Goal: Task Accomplishment & Management: Manage account settings

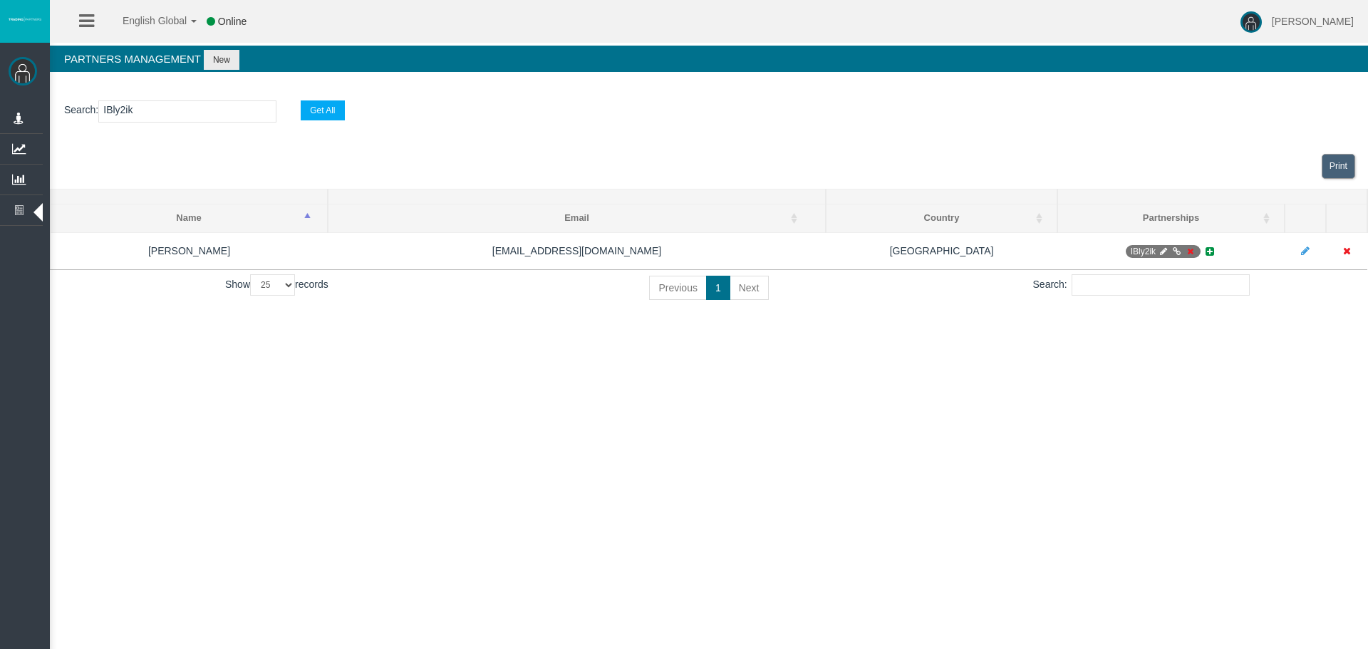
select select "25"
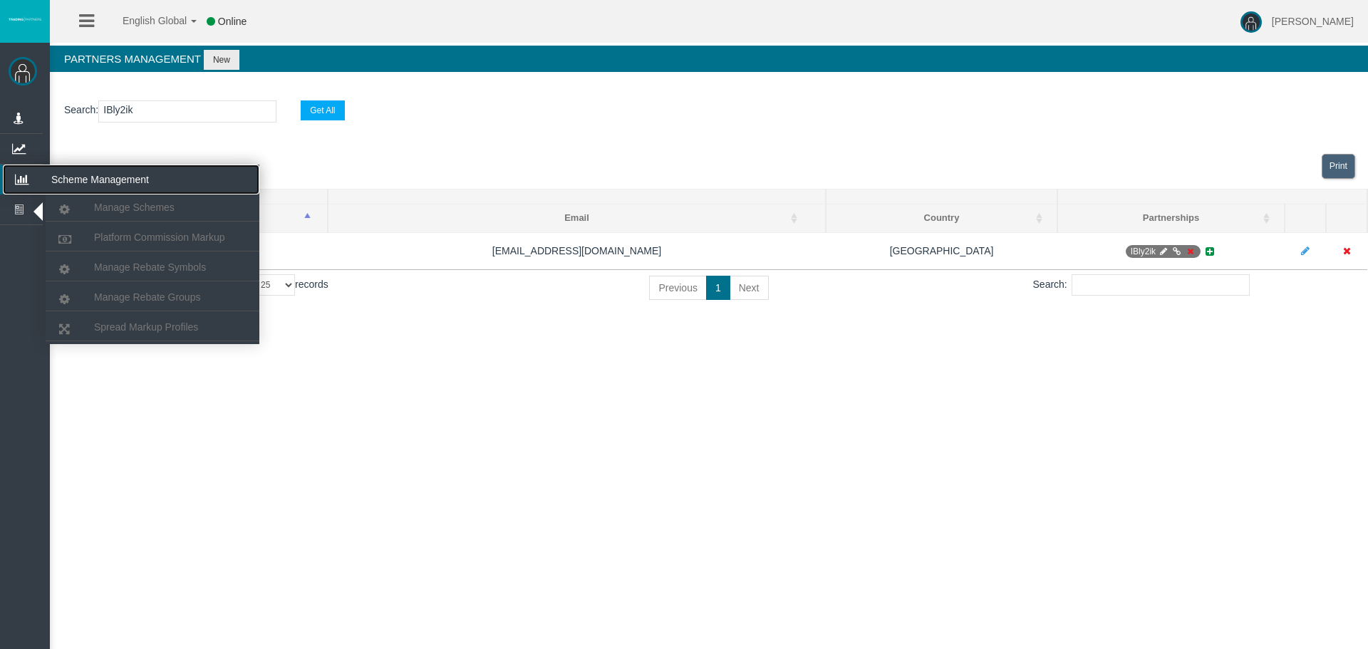
click at [30, 170] on icon at bounding box center [22, 180] width 38 height 30
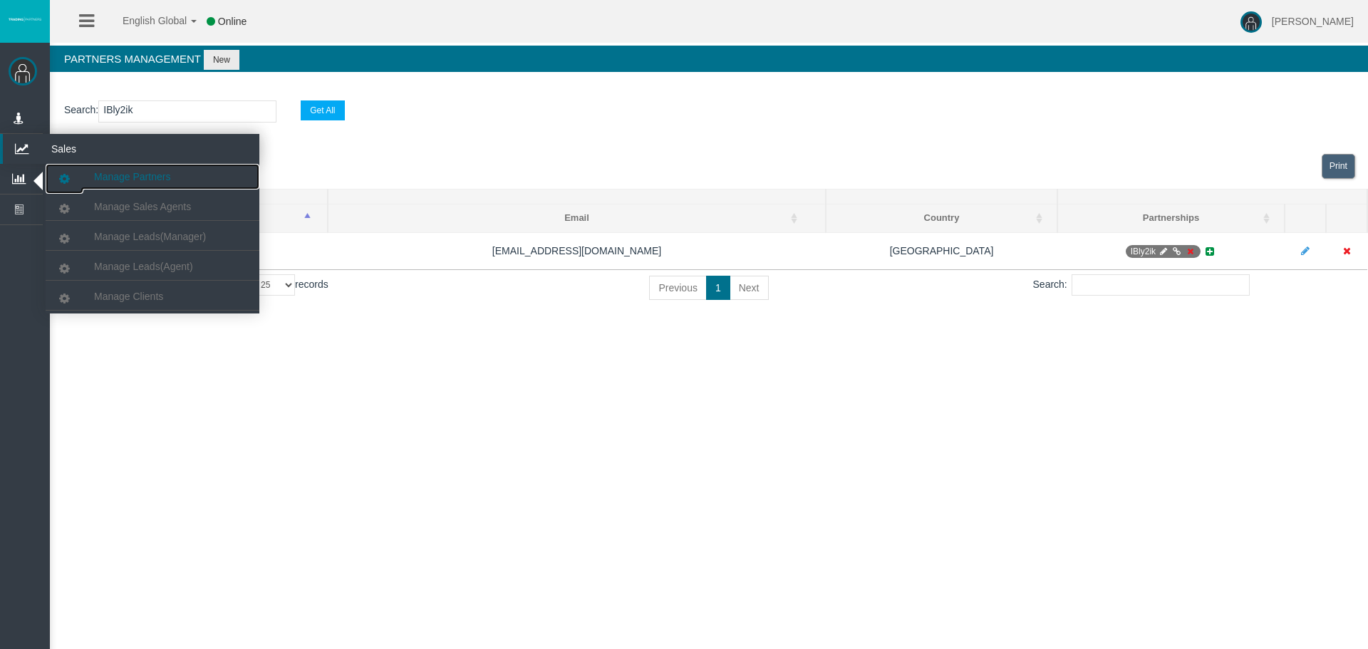
click at [108, 172] on span "Manage Partners" at bounding box center [132, 176] width 76 height 11
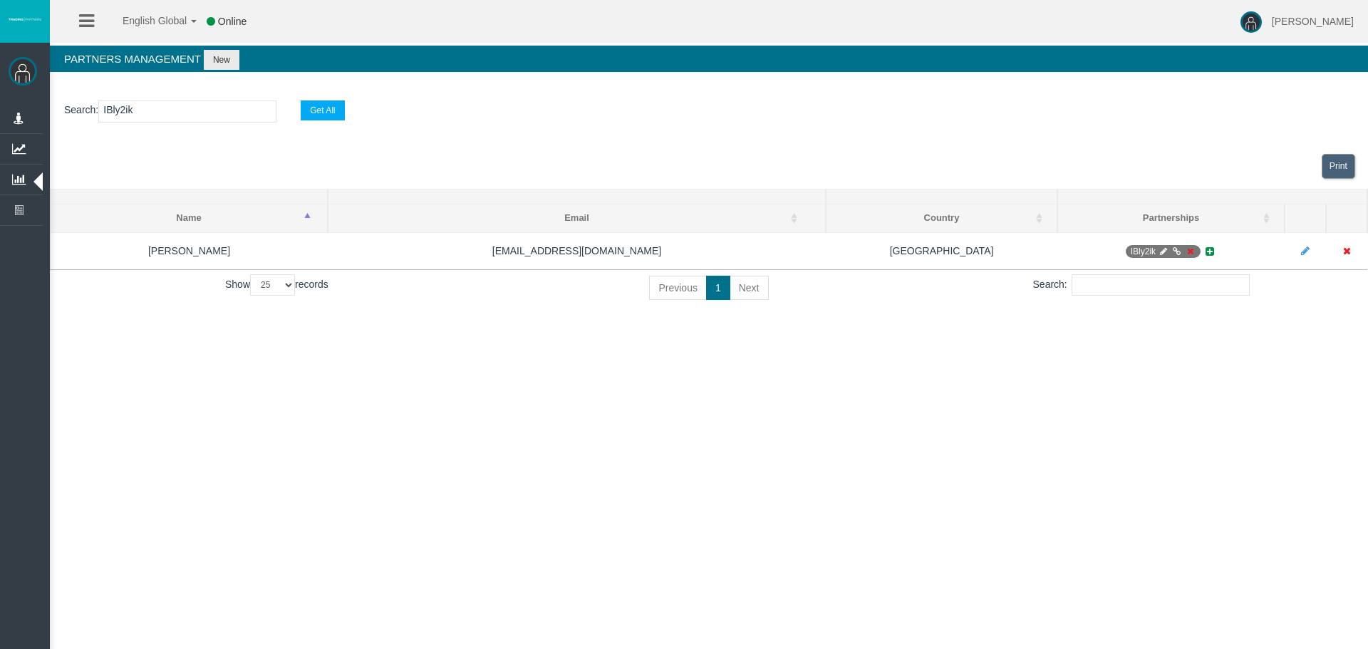
click at [127, 108] on input "IBly2ik" at bounding box center [187, 111] width 178 height 22
paste input "hafgr"
type input "IBhafgr"
select select "25"
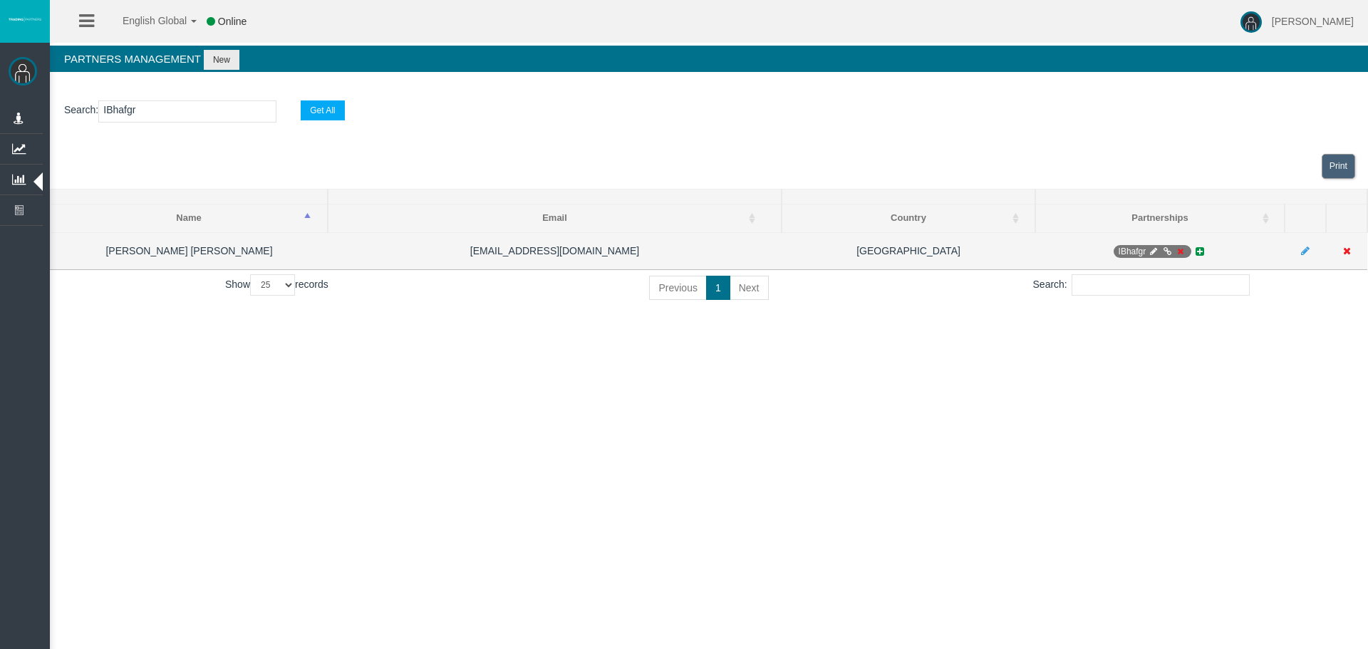
click at [1180, 252] on icon at bounding box center [1180, 251] width 11 height 9
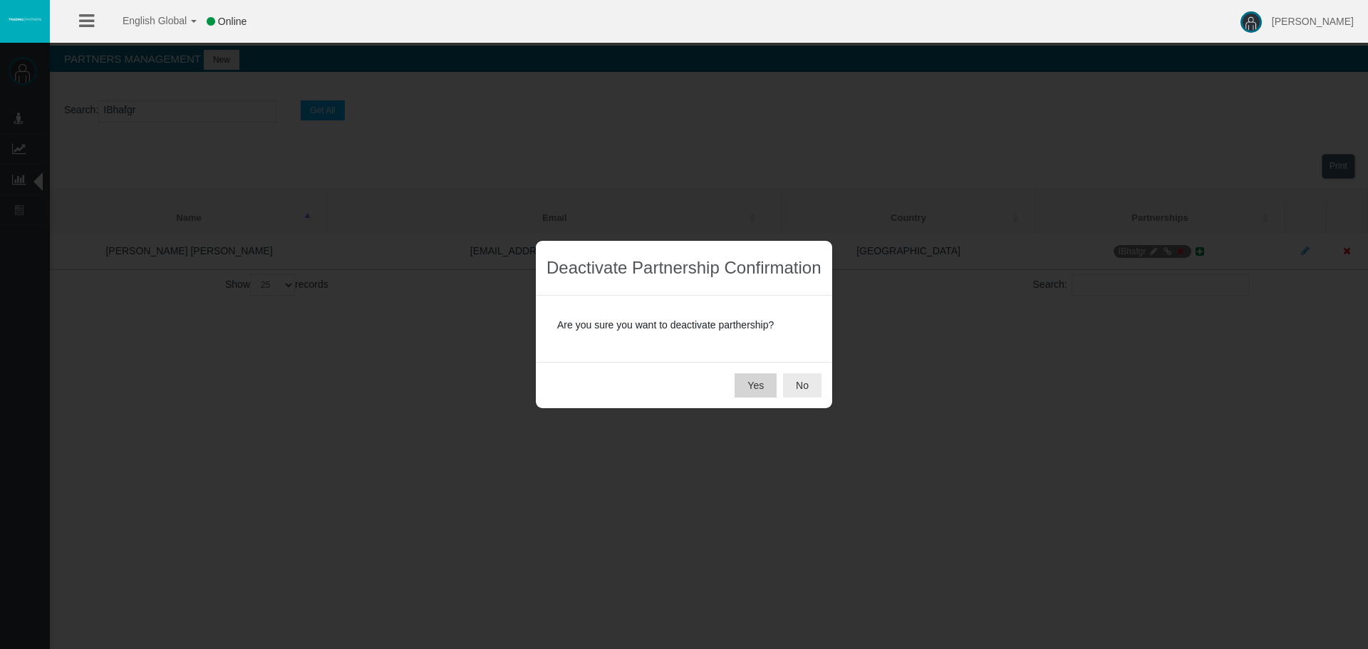
click at [752, 381] on button "Yes" at bounding box center [756, 385] width 42 height 24
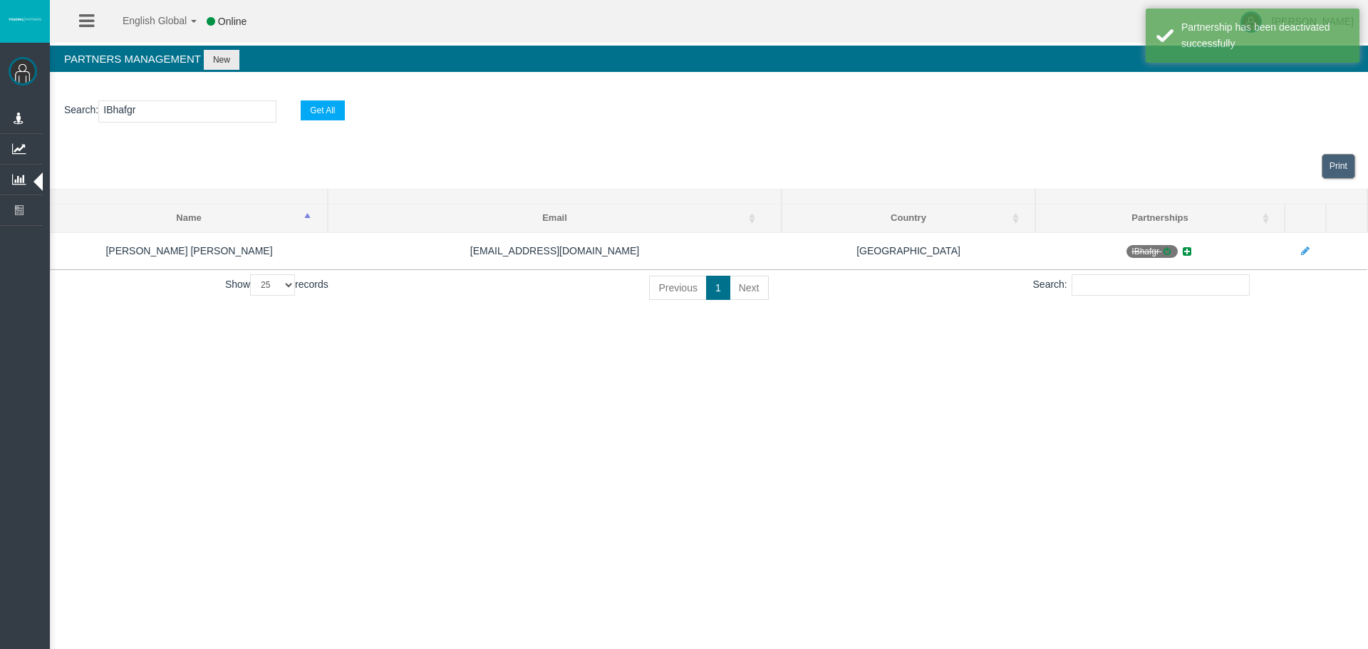
click at [124, 113] on input "IBhafgr" at bounding box center [187, 111] width 178 height 22
paste input "lpyve"
type input "IBlpyve"
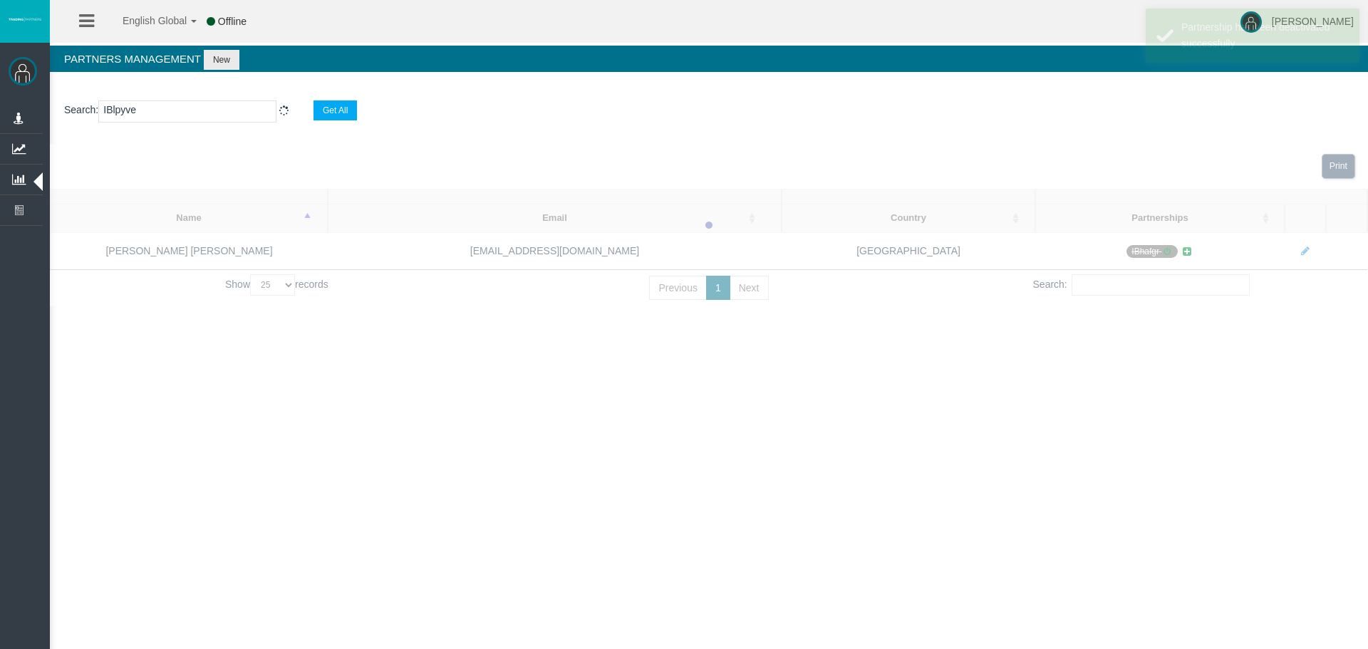
select select "25"
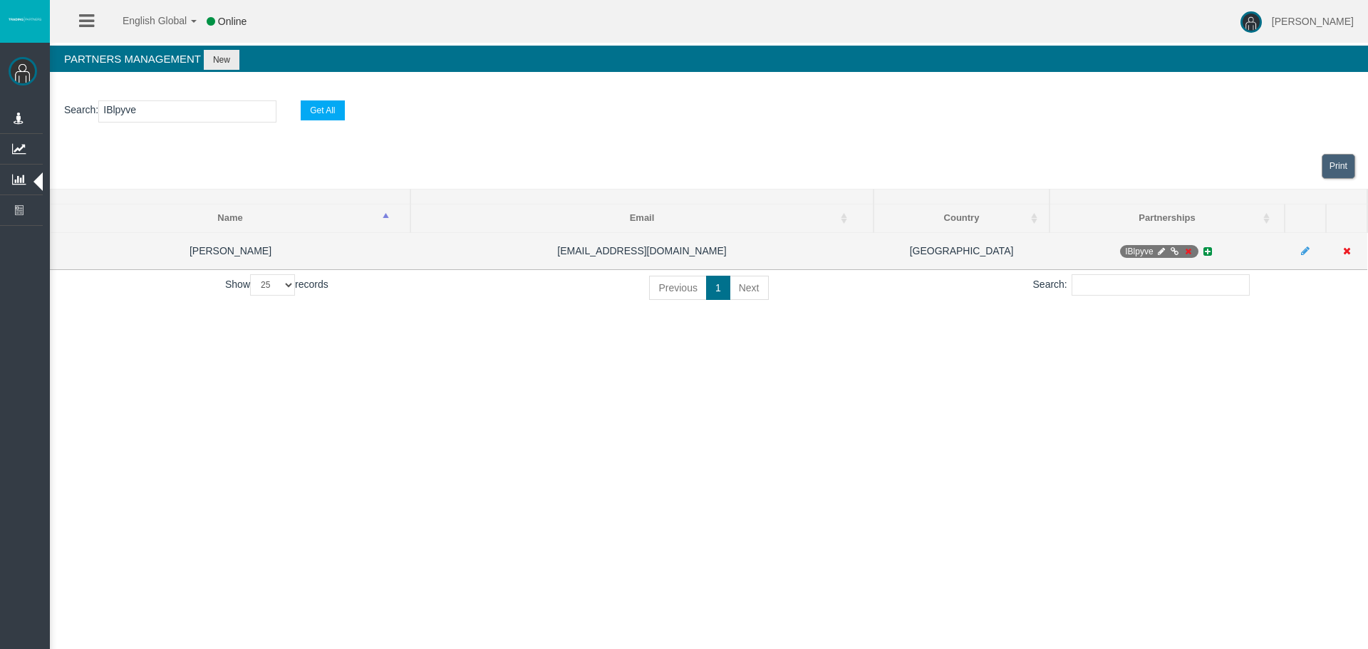
type input "IBlpyve"
click at [1186, 249] on icon at bounding box center [1187, 251] width 11 height 9
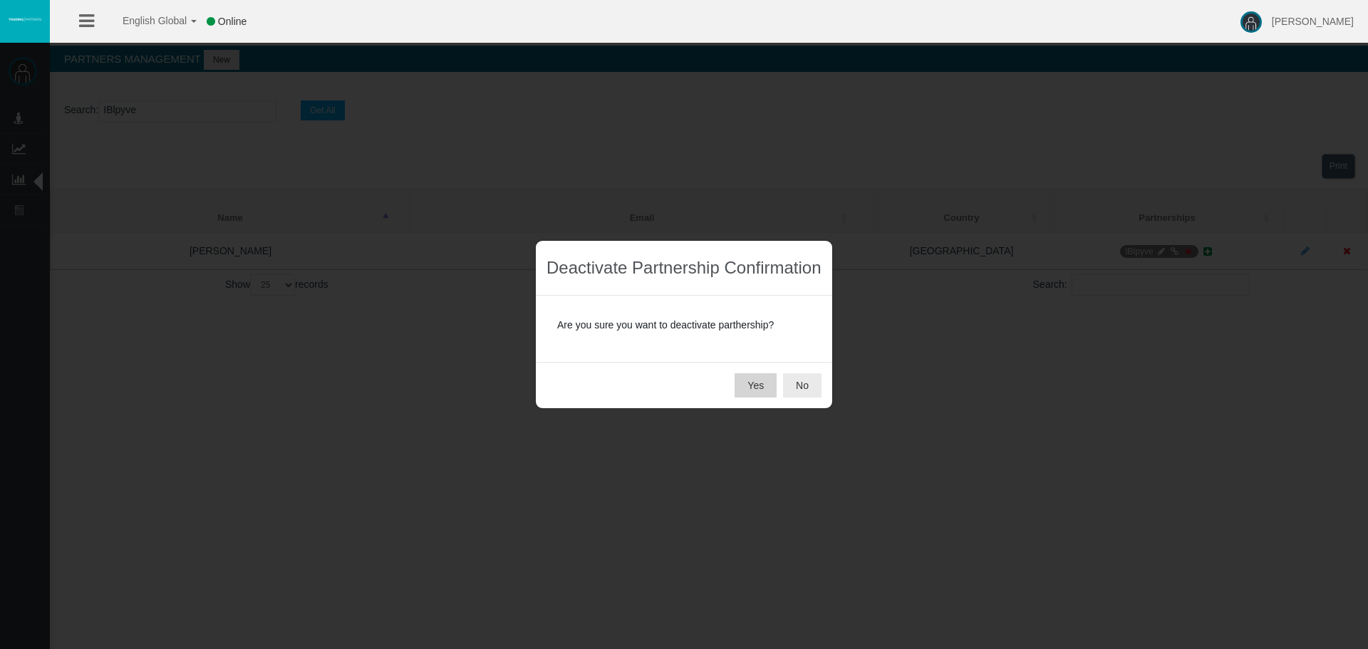
click at [755, 386] on button "Yes" at bounding box center [756, 385] width 42 height 24
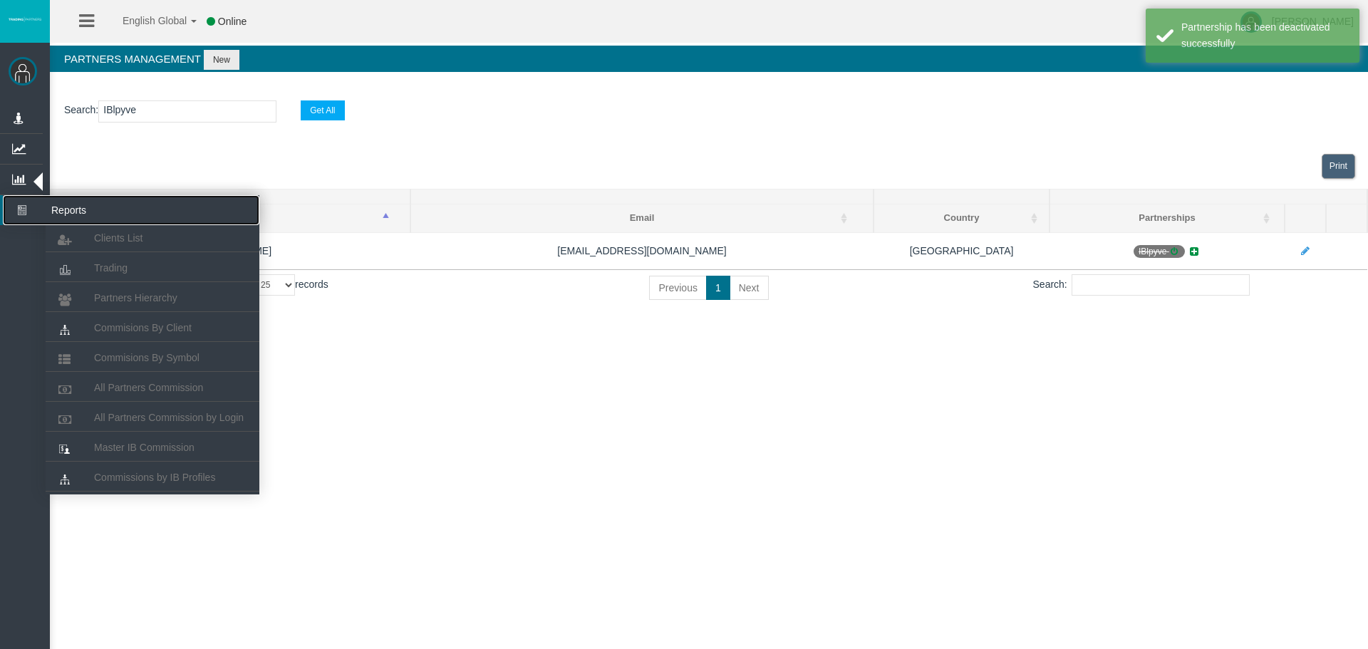
click at [31, 212] on icon at bounding box center [22, 210] width 38 height 30
click at [135, 297] on span "Partners Hierarchy" at bounding box center [135, 297] width 83 height 11
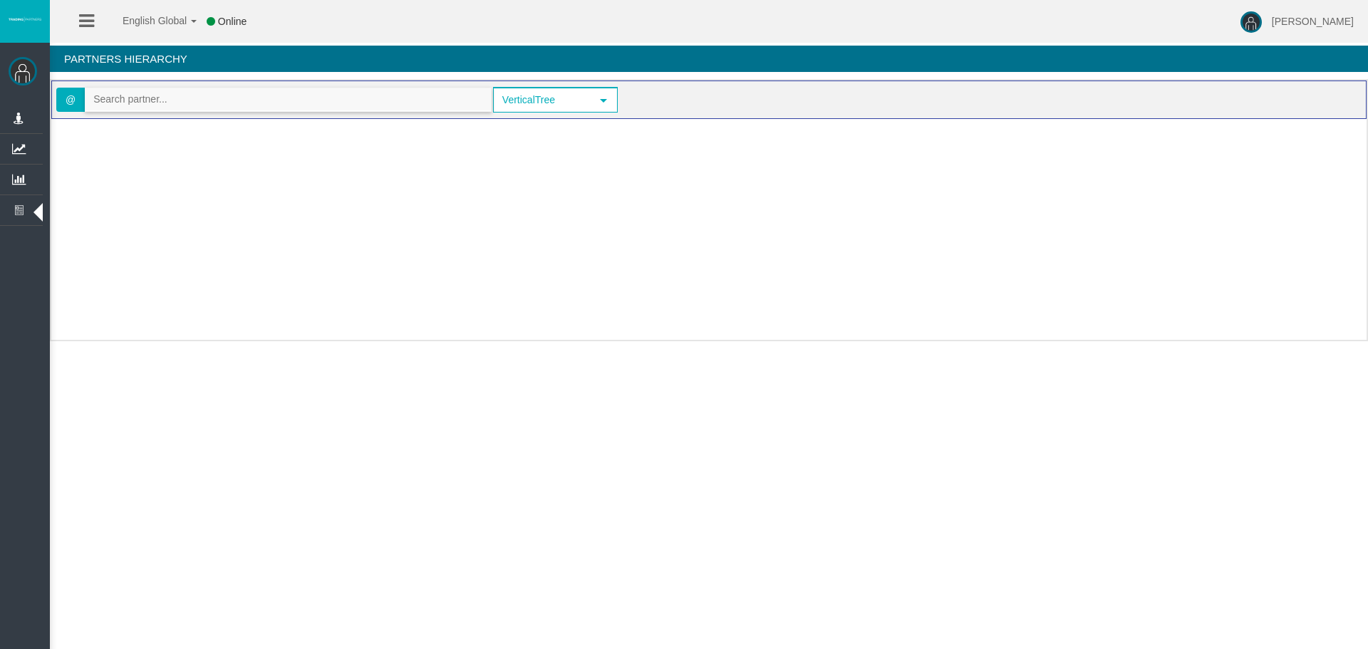
click at [152, 97] on input "text" at bounding box center [288, 99] width 405 height 22
paste input "IBhafgr"
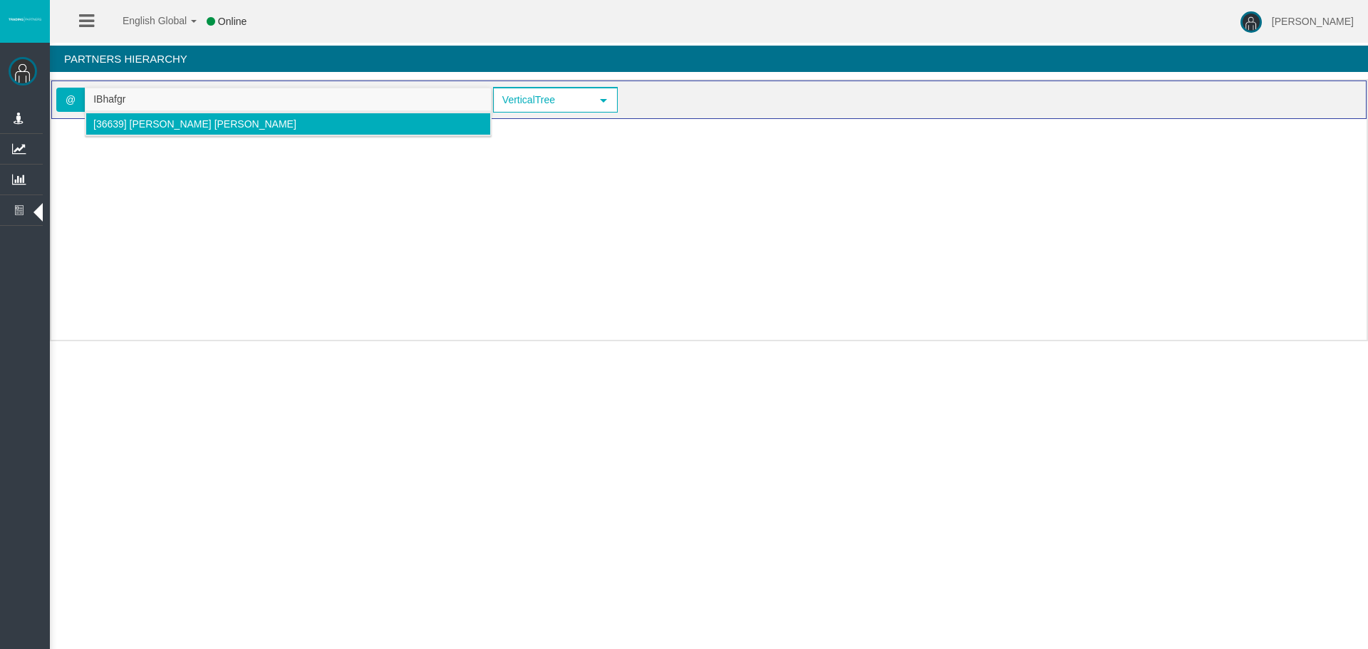
click at [144, 123] on span "[36639] [PERSON_NAME] [PERSON_NAME]" at bounding box center [194, 123] width 203 height 11
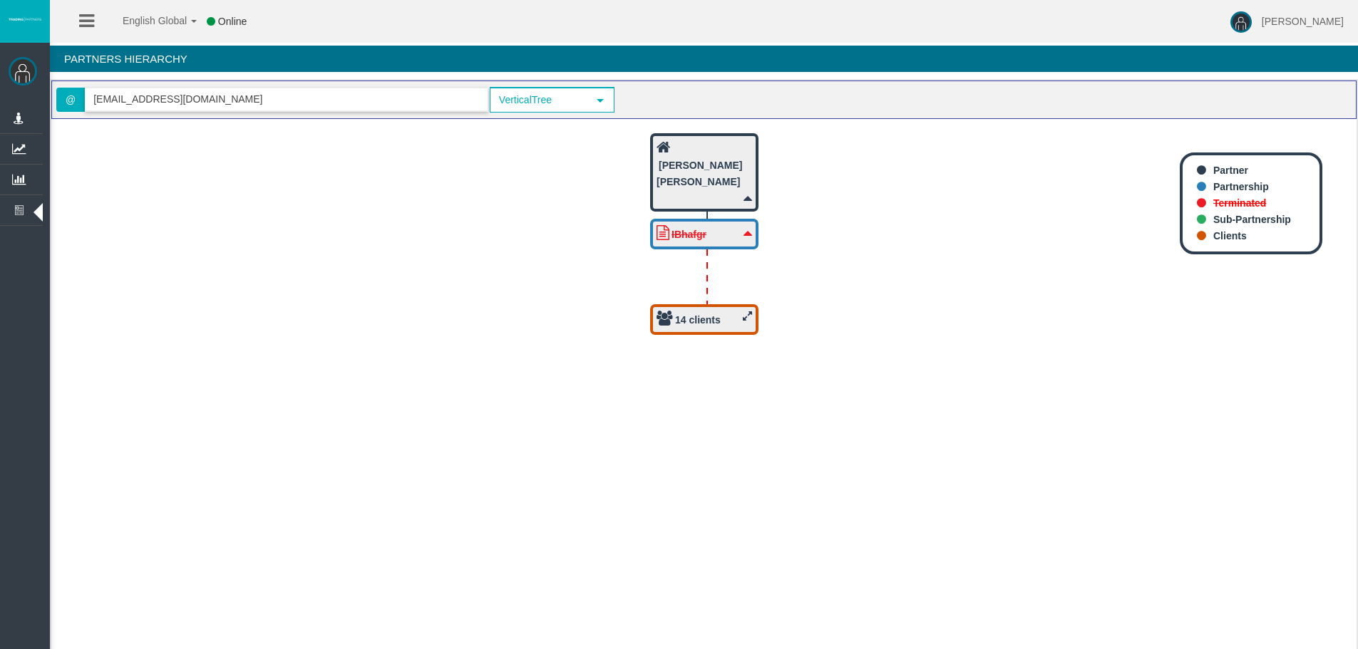
click at [684, 321] on b "14 clients" at bounding box center [698, 319] width 46 height 11
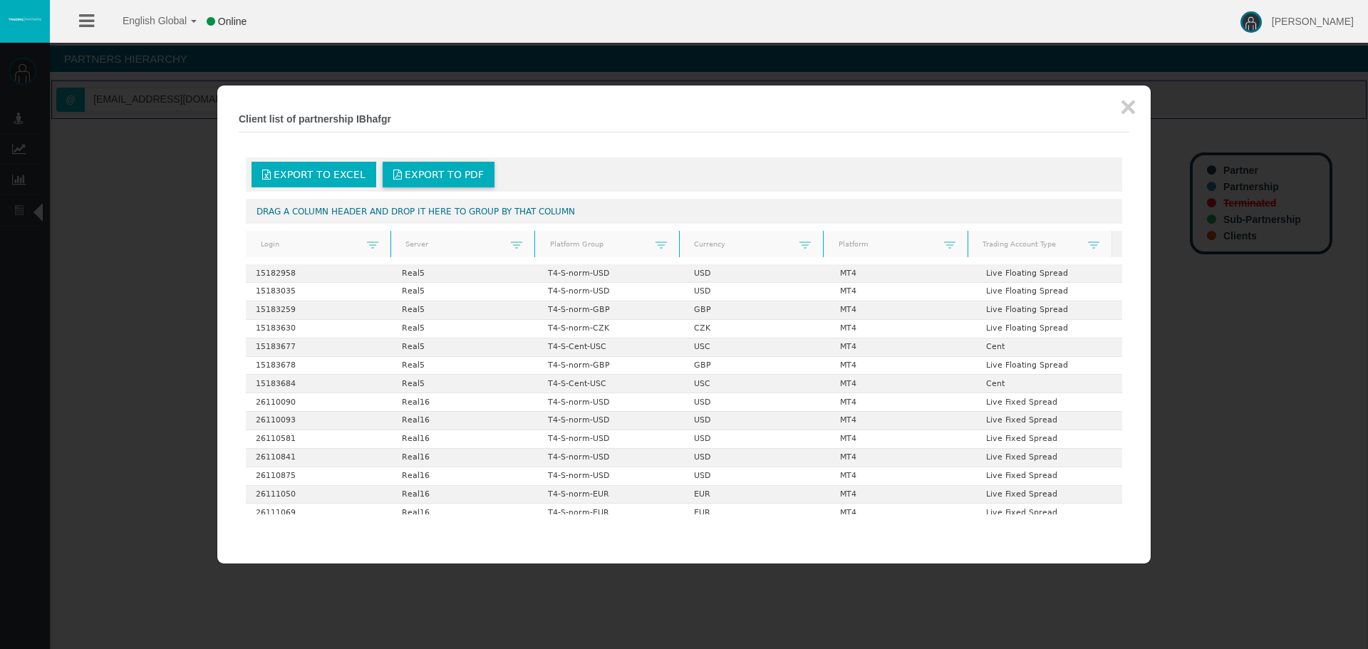
click at [443, 176] on span "Export to PDF" at bounding box center [444, 174] width 79 height 11
click at [329, 171] on span "Export to Excel" at bounding box center [320, 174] width 92 height 11
click at [373, 120] on b "Client list of partnership IBhafgr" at bounding box center [315, 118] width 152 height 11
copy b "IBhafgr"
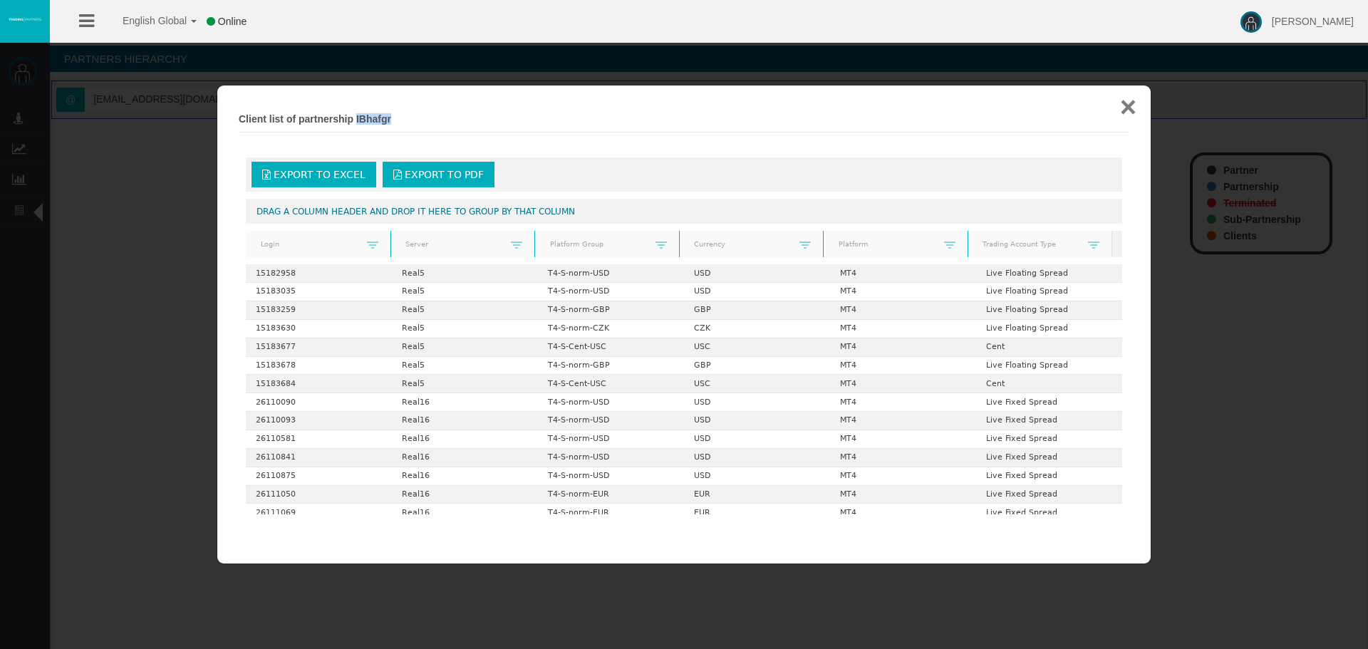
click at [1127, 115] on button "×" at bounding box center [1128, 107] width 16 height 29
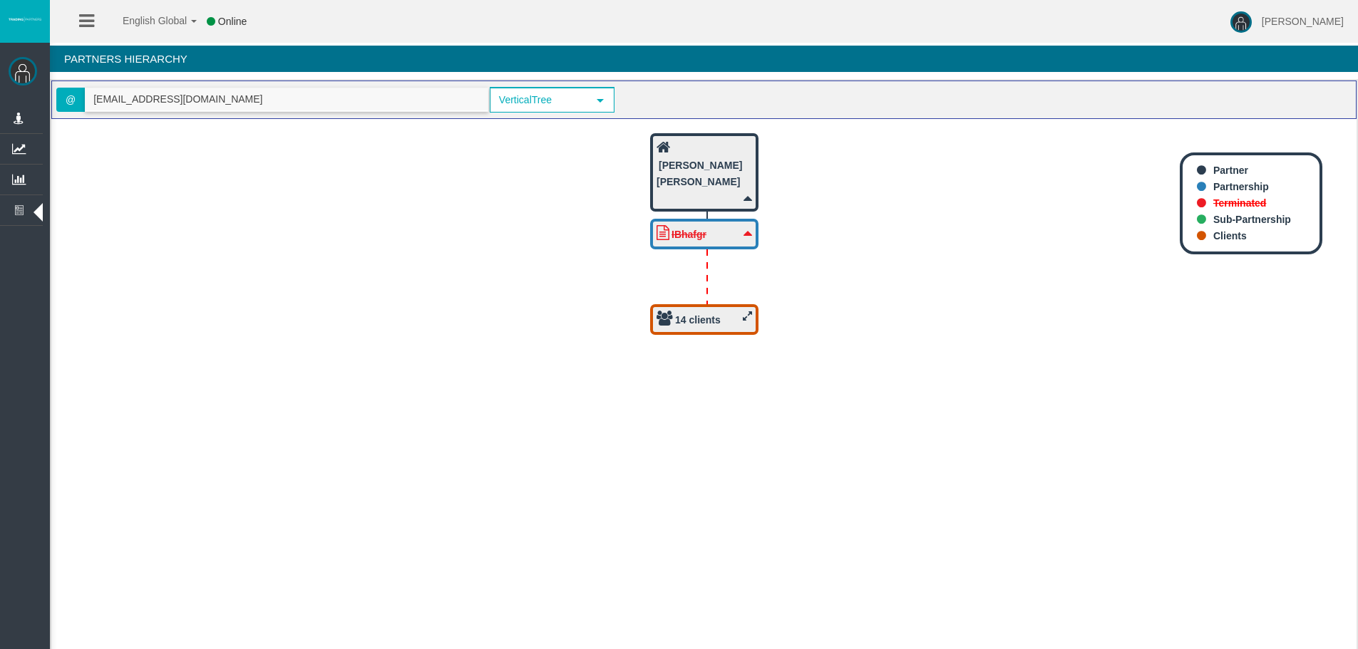
click at [174, 92] on input "[EMAIL_ADDRESS][DOMAIN_NAME]" at bounding box center [287, 99] width 402 height 22
drag, startPoint x: 240, startPoint y: 95, endPoint x: 61, endPoint y: 101, distance: 179.0
click at [61, 101] on span "@ [EMAIL_ADDRESS][DOMAIN_NAME]" at bounding box center [272, 100] width 432 height 24
click at [121, 96] on input "[EMAIL_ADDRESS][DOMAIN_NAME]" at bounding box center [287, 99] width 402 height 22
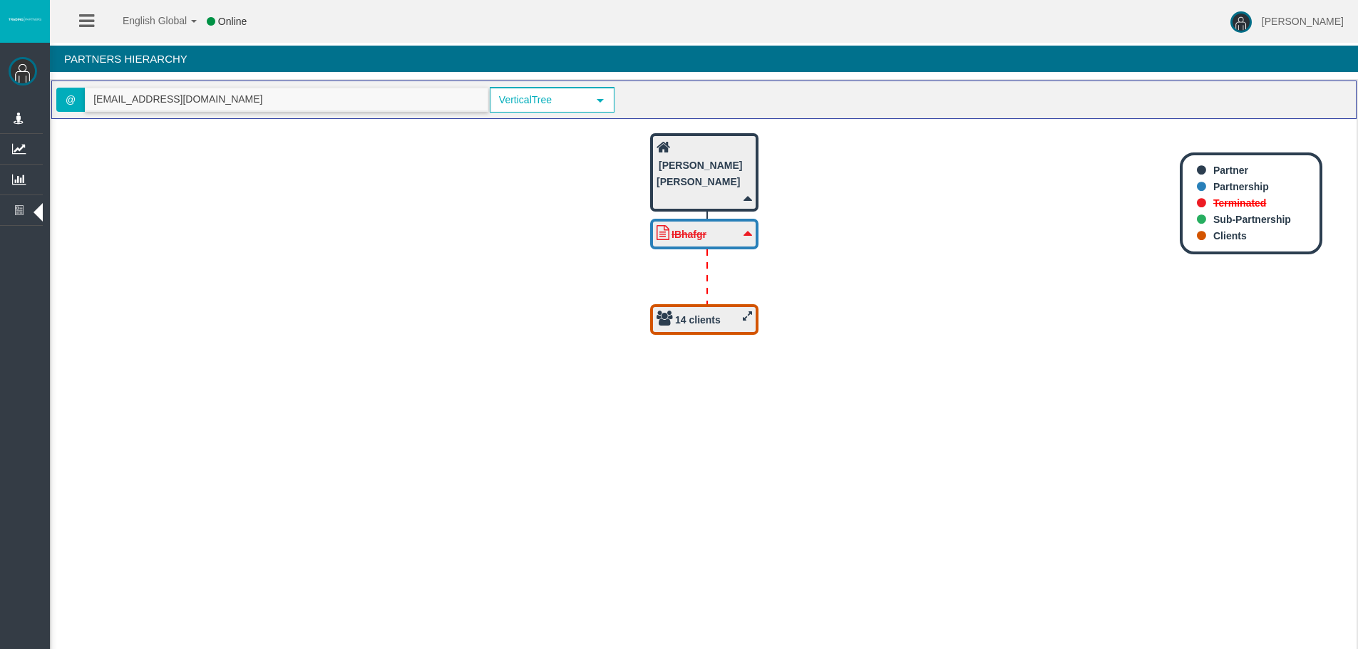
paste input "IBlpyve"
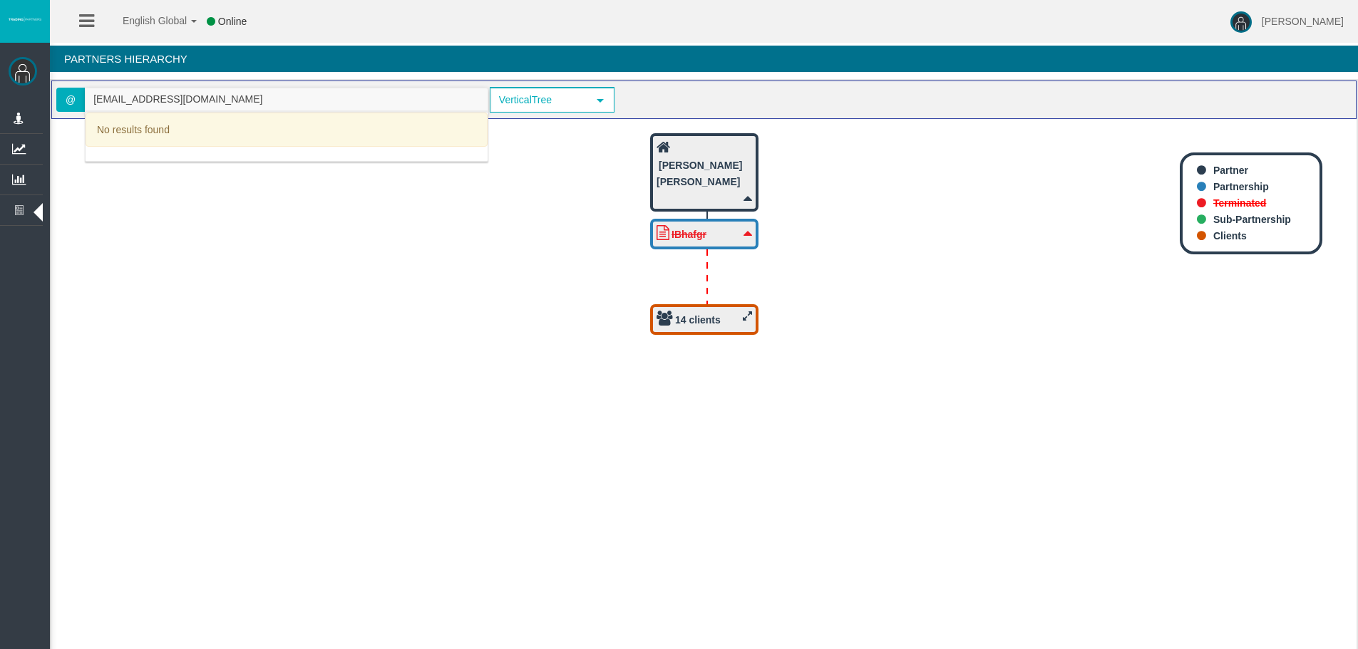
drag, startPoint x: 204, startPoint y: 92, endPoint x: 84, endPoint y: 100, distance: 120.0
click at [84, 100] on span "@ [EMAIL_ADDRESS][DOMAIN_NAME]" at bounding box center [272, 100] width 432 height 24
paste input "text"
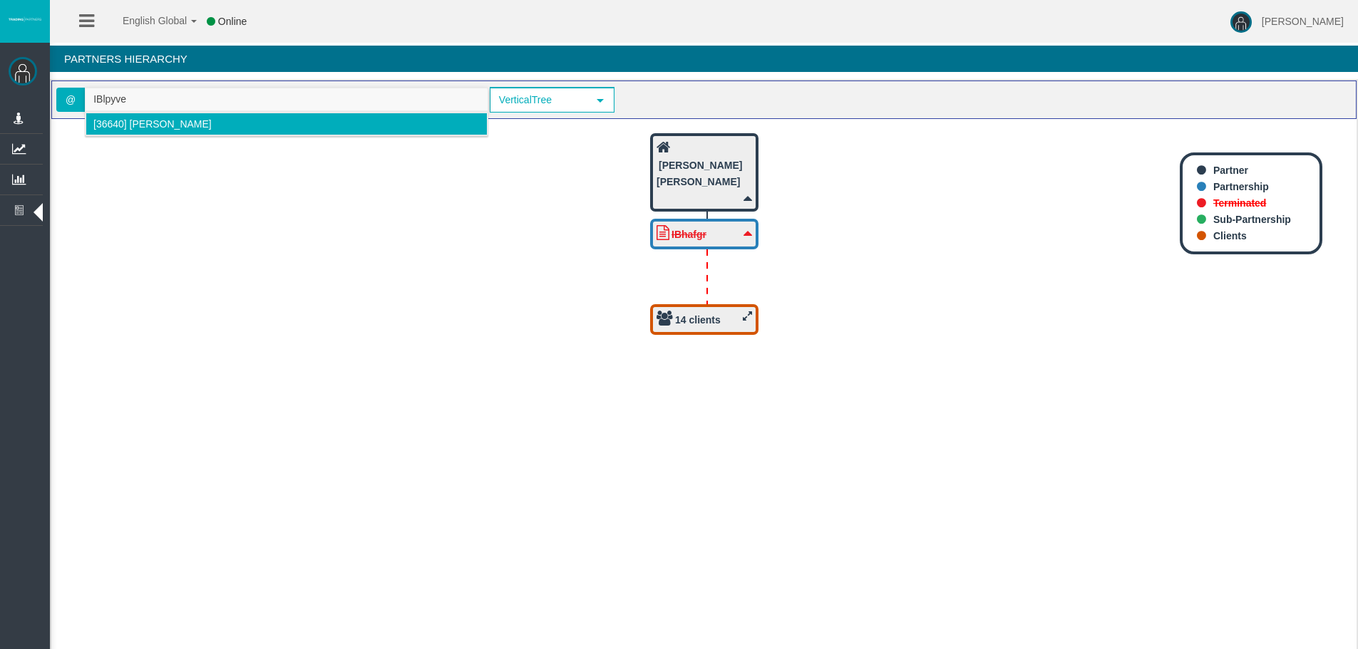
click at [130, 132] on li "[36640] [PERSON_NAME]" at bounding box center [287, 124] width 402 height 23
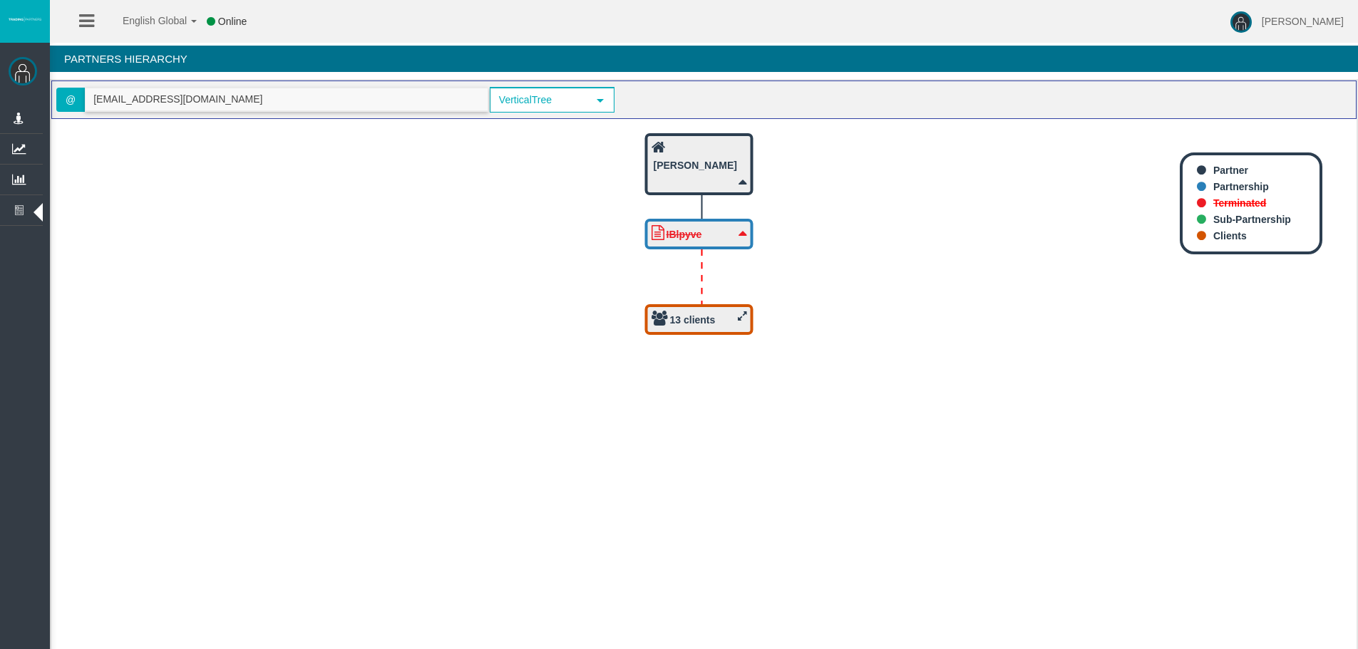
type input "[EMAIL_ADDRESS][DOMAIN_NAME]"
click at [709, 321] on b "13 clients" at bounding box center [693, 319] width 46 height 11
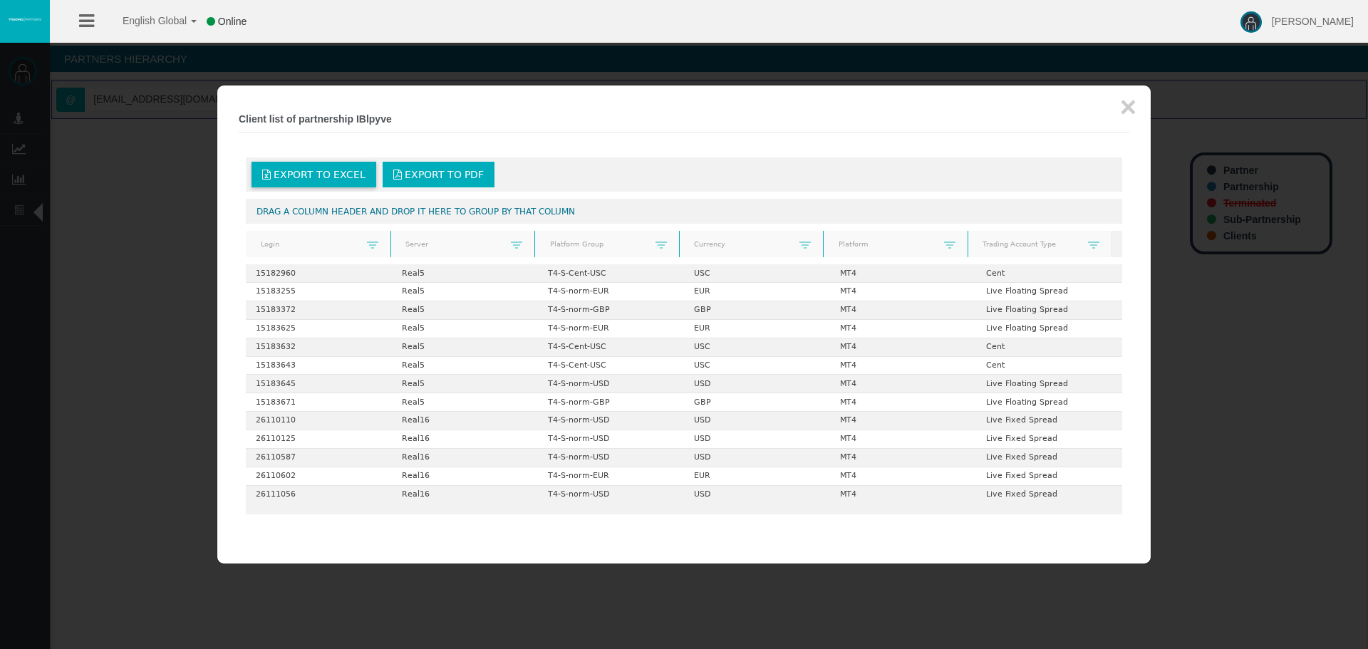
click at [337, 172] on span "Export to Excel" at bounding box center [320, 174] width 92 height 11
click at [385, 115] on b "Client list of partnership IBlpyve" at bounding box center [315, 118] width 153 height 11
copy b "IBlpyve"
